Goal: Navigation & Orientation: Find specific page/section

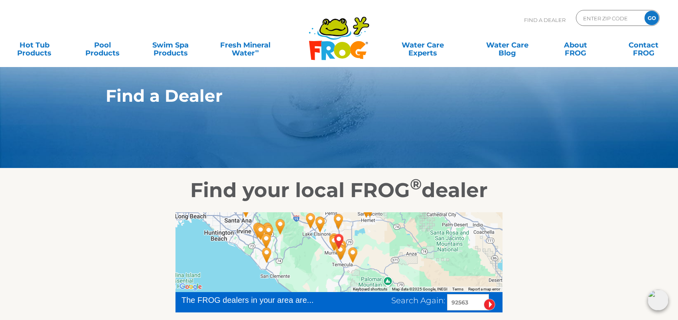
click at [352, 254] on img "Leslie's Poolmart, Inc. # 594 - 8 miles away." at bounding box center [353, 255] width 18 height 22
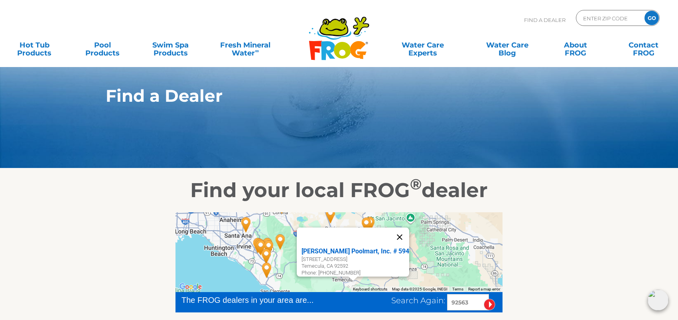
click at [399, 233] on button "Close" at bounding box center [399, 236] width 19 height 19
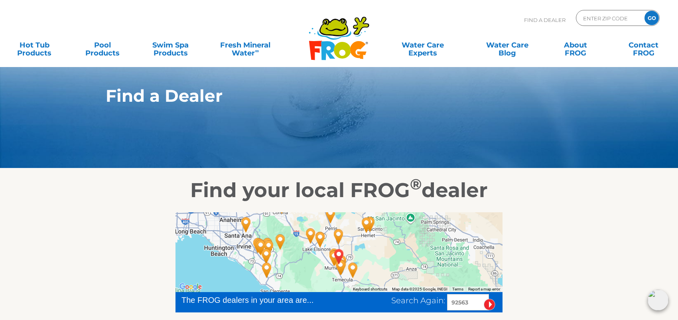
click at [341, 266] on img "MURRIETA, CA 92563" at bounding box center [339, 257] width 18 height 22
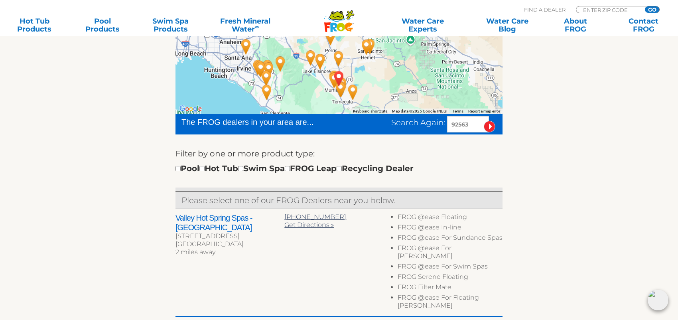
scroll to position [159, 0]
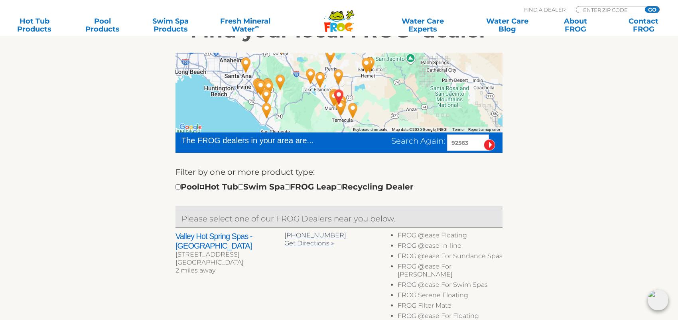
click at [205, 187] on input "checkbox" at bounding box center [201, 186] width 5 height 5
checkbox input "true"
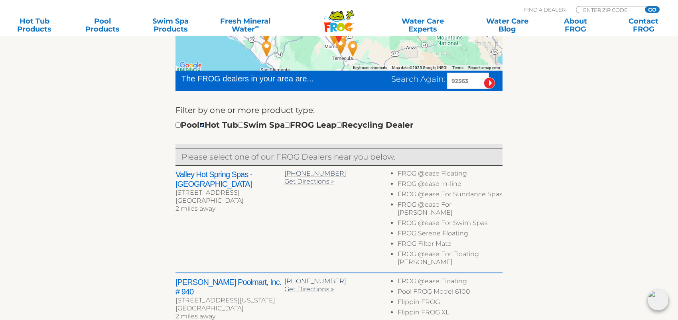
scroll to position [239, 0]
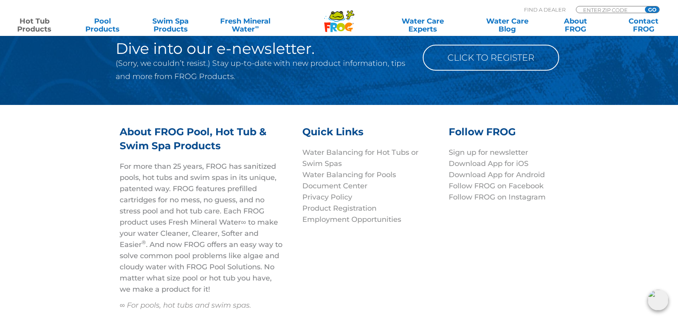
scroll to position [2968, 0]
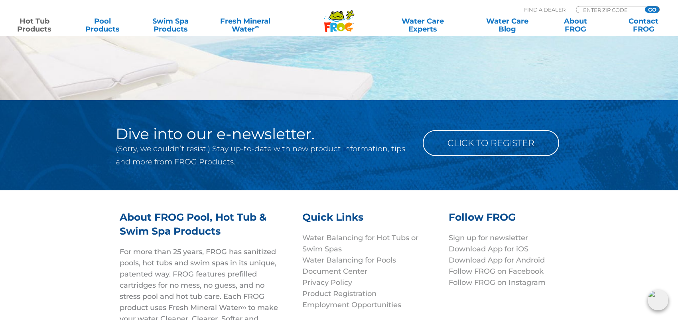
click at [32, 26] on link "Hot Tub Products" at bounding box center [34, 25] width 53 height 16
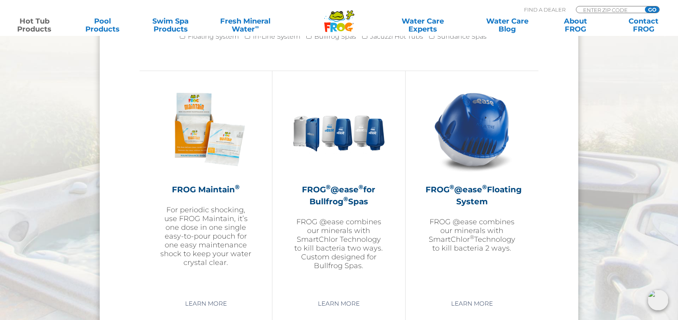
scroll to position [917, 0]
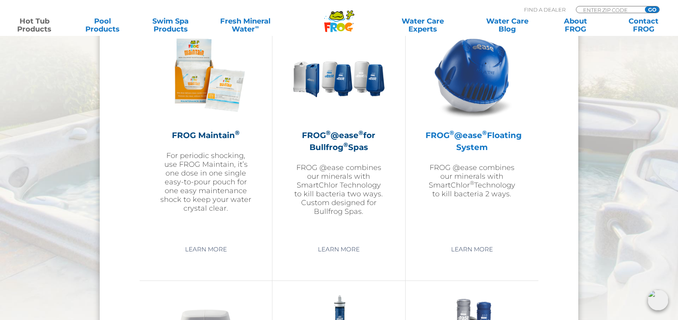
click at [490, 181] on p "FROG @ease combines our minerals with SmartChlor ® Technology to kill bacteria …" at bounding box center [471, 180] width 93 height 35
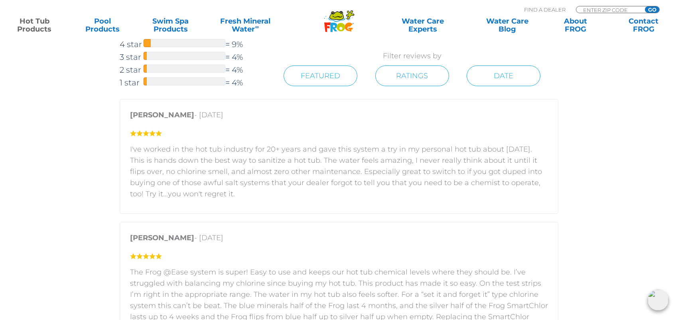
scroll to position [1356, 0]
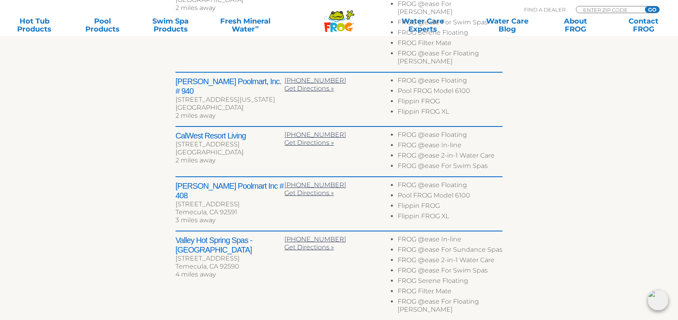
scroll to position [491, 0]
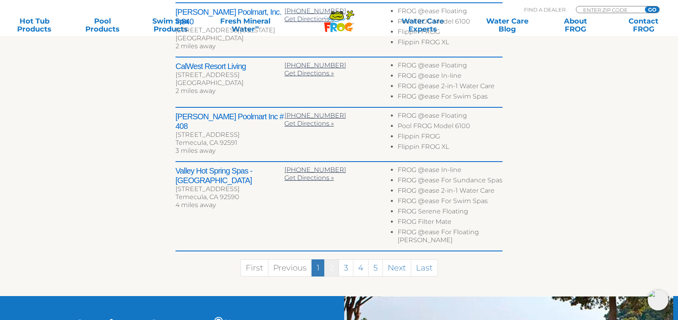
click at [333, 259] on link "2" at bounding box center [331, 267] width 15 height 17
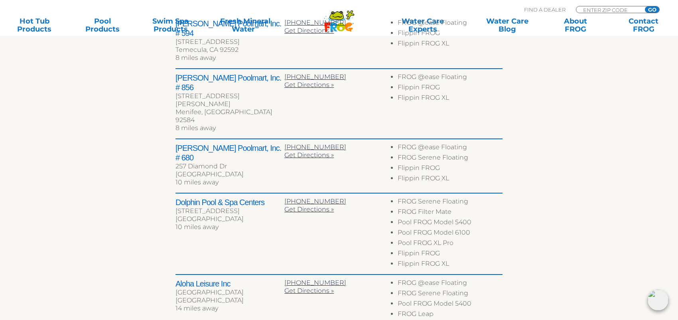
scroll to position [470, 0]
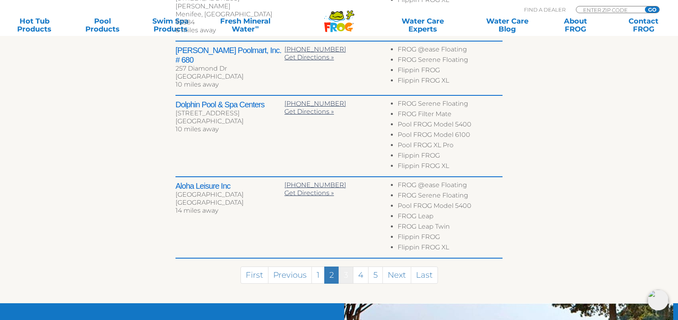
click at [348, 266] on link "3" at bounding box center [345, 274] width 15 height 17
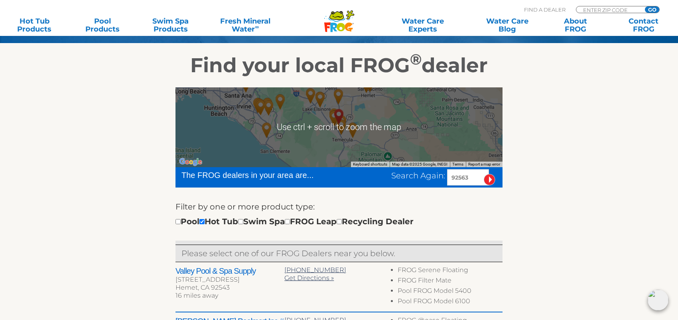
scroll to position [128, 0]
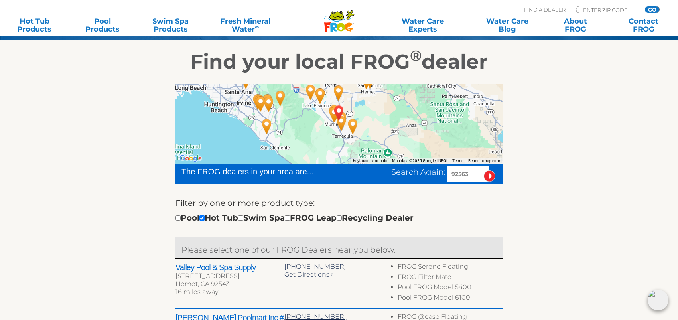
click at [150, 159] on div "← Move left → Move right ↑ Move up ↓ Move down + Zoom in - Zoom out Home Jump l…" at bounding box center [339, 320] width 490 height 492
click at [354, 125] on img "Leslie's Poolmart, Inc. # 594 - 8 miles away." at bounding box center [353, 127] width 18 height 22
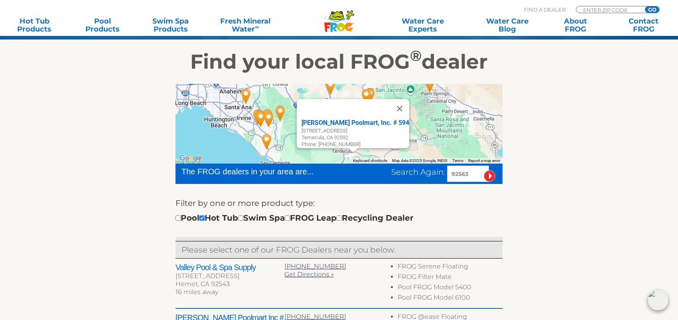
click at [399, 105] on button "Close" at bounding box center [399, 108] width 19 height 19
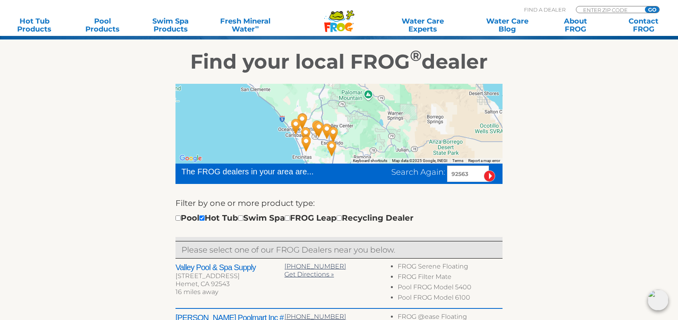
drag, startPoint x: 348, startPoint y: 125, endPoint x: 329, endPoint y: 48, distance: 79.4
click at [329, 48] on section "Find your local FROG ® dealer ← Move left → Move right ↑ Move up ↓ Move down + …" at bounding box center [339, 303] width 678 height 526
click at [324, 127] on img "Leslie's Poolmart, Inc. # 98 - 32 miles away." at bounding box center [333, 135] width 18 height 22
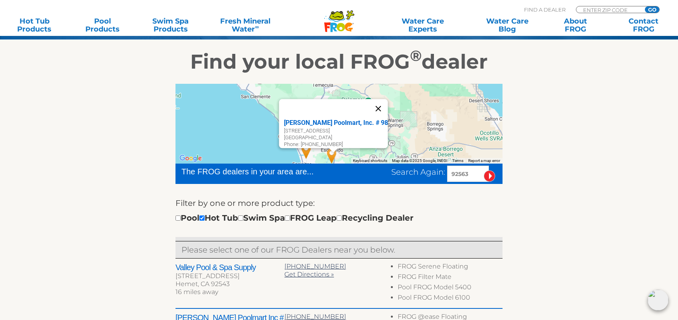
click at [378, 100] on button "Close" at bounding box center [378, 108] width 19 height 19
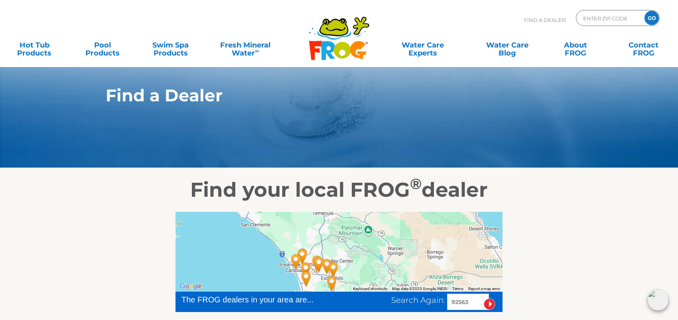
scroll to position [0, 0]
